Goal: Register for event/course

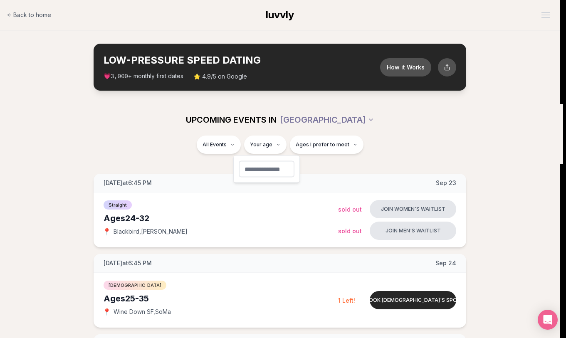
type input "**"
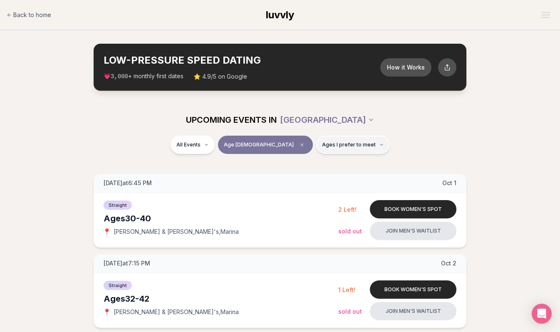
click at [335, 147] on span "Ages I prefer to meet" at bounding box center [349, 144] width 54 height 7
click at [292, 177] on button "Around my age" at bounding box center [292, 176] width 7 height 7
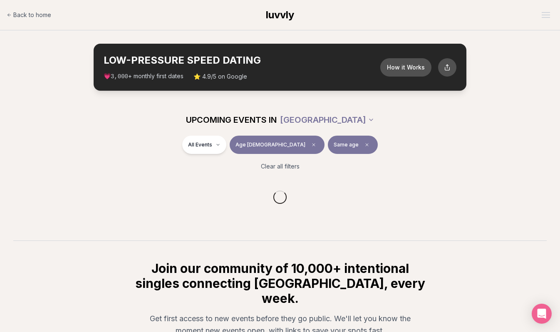
click at [473, 128] on div "UPCOMING EVENTS IN [GEOGRAPHIC_DATA]" at bounding box center [280, 120] width 466 height 18
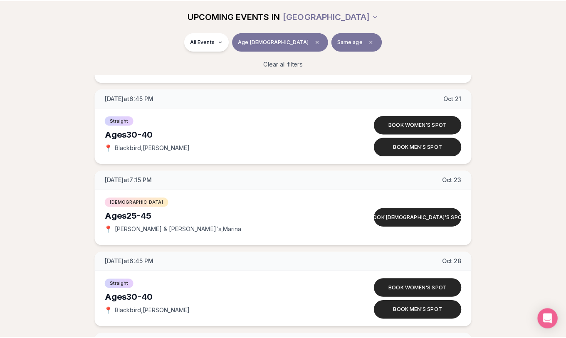
scroll to position [522, 0]
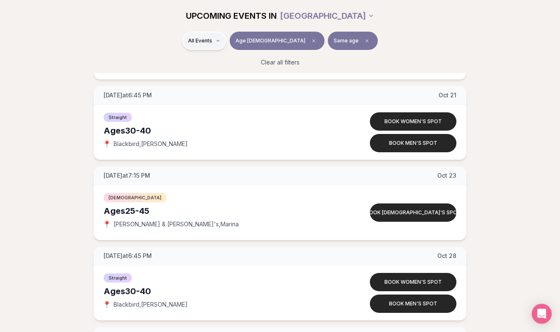
click at [244, 35] on html "Back to home luvvly LOW-PRESSURE SPEED DATING How it Works 💗 3,000 + monthly fi…" at bounding box center [280, 60] width 560 height 1164
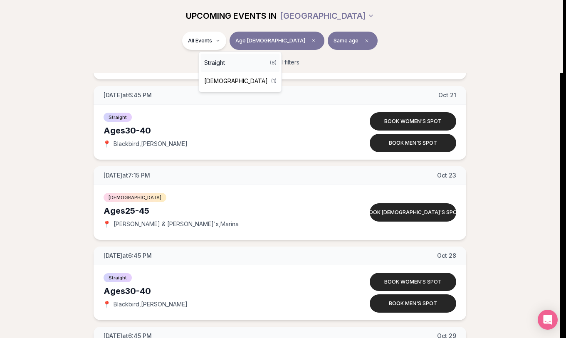
click at [218, 63] on span "Straight" at bounding box center [214, 63] width 21 height 8
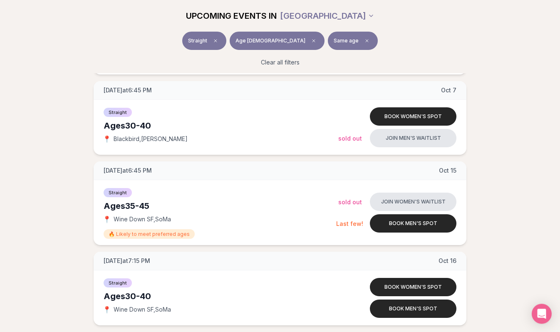
scroll to position [267, 0]
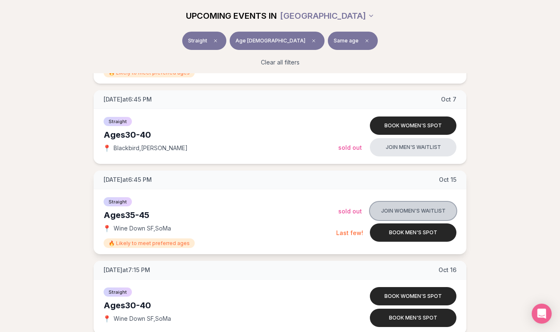
click at [407, 208] on button "Join women's waitlist" at bounding box center [413, 211] width 86 height 18
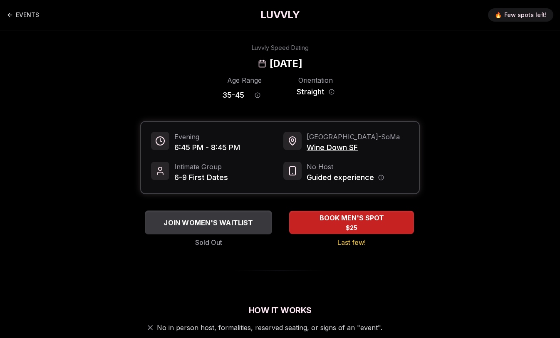
click at [198, 222] on span "JOIN WOMEN'S WAITLIST" at bounding box center [208, 222] width 93 height 10
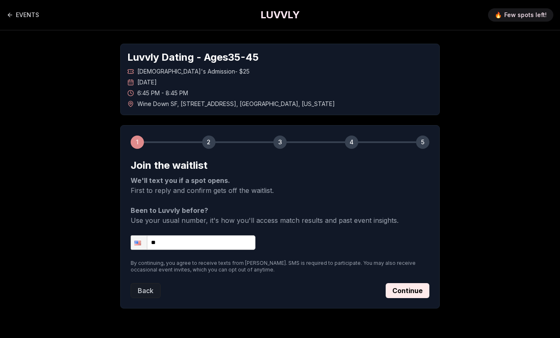
click at [187, 244] on input "**" at bounding box center [193, 242] width 125 height 15
